Goal: Task Accomplishment & Management: Use online tool/utility

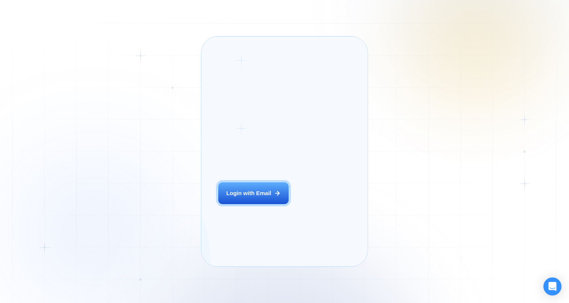
click at [242, 217] on div "Login ‍ Welcome to GigRadar. AI Business Manager for Agencies Login with Email" at bounding box center [263, 151] width 106 height 213
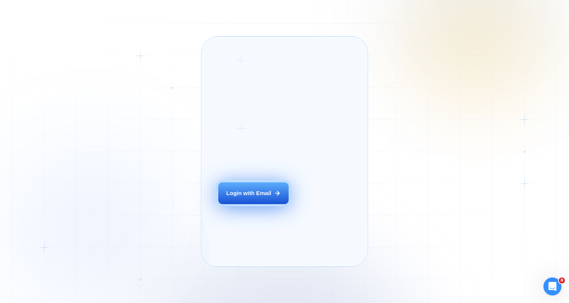
click at [254, 196] on button "Login with Email" at bounding box center [253, 193] width 70 height 22
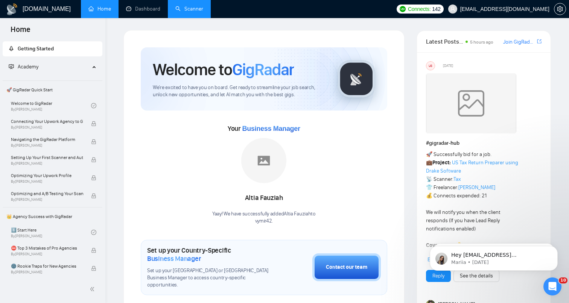
click at [187, 8] on link "Scanner" at bounding box center [189, 9] width 28 height 6
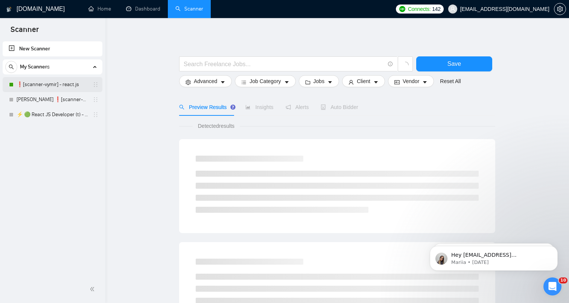
click at [43, 82] on link "❗[scanner-vymir] - react.js" at bounding box center [52, 84] width 71 height 15
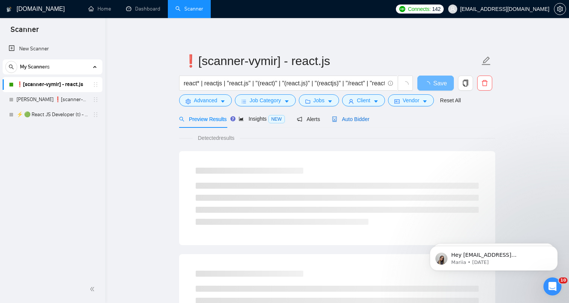
click at [348, 116] on div "Auto Bidder" at bounding box center [350, 119] width 37 height 8
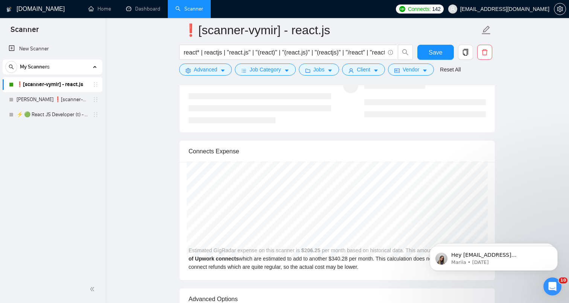
scroll to position [1174, 0]
